Goal: Navigation & Orientation: Find specific page/section

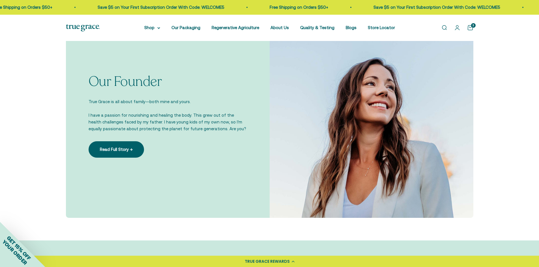
scroll to position [396, 0]
click at [118, 152] on link "Read Full Story →" at bounding box center [115, 150] width 55 height 16
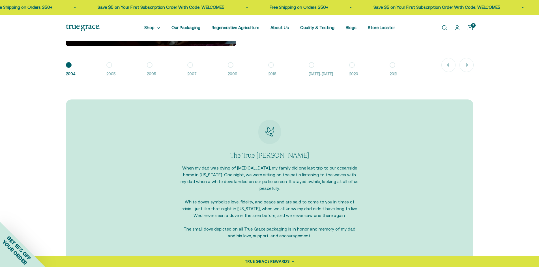
scroll to position [565, 0]
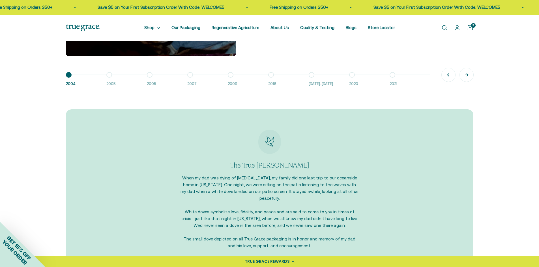
click at [468, 76] on button "Next" at bounding box center [466, 75] width 14 height 14
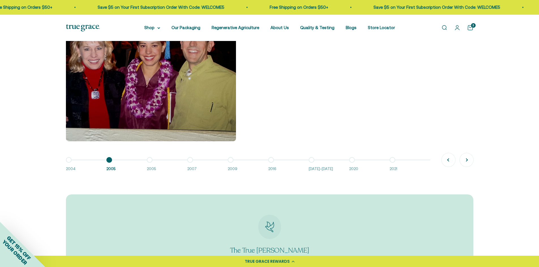
scroll to position [481, 0]
click at [446, 161] on button "Previous" at bounding box center [448, 160] width 14 height 14
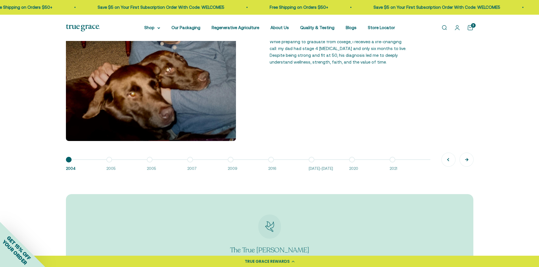
click at [467, 160] on button "Next" at bounding box center [466, 160] width 14 height 14
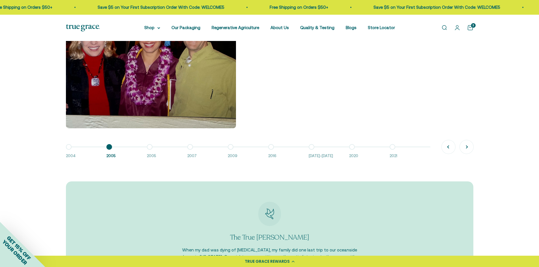
scroll to position [509, 0]
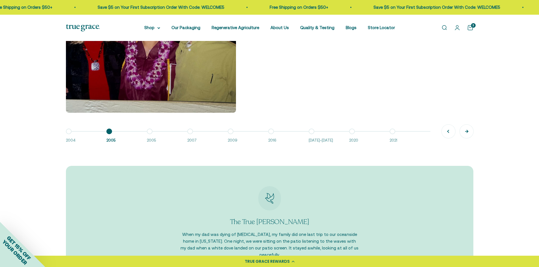
click at [469, 131] on button "Next" at bounding box center [466, 132] width 14 height 14
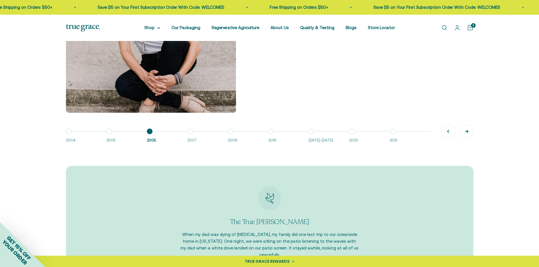
click at [469, 133] on button "Next" at bounding box center [466, 132] width 14 height 14
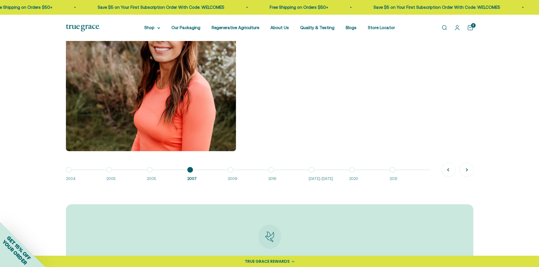
scroll to position [481, 0]
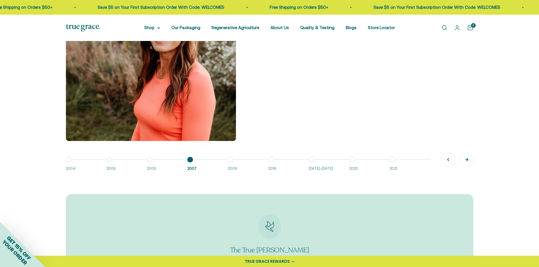
click at [468, 161] on button "Next" at bounding box center [466, 160] width 14 height 14
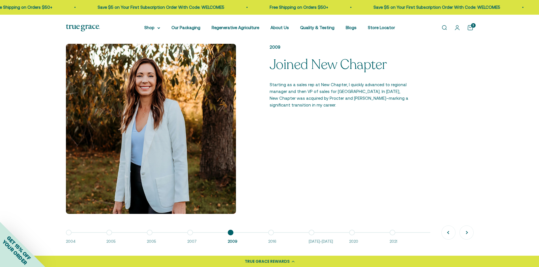
scroll to position [424, 0]
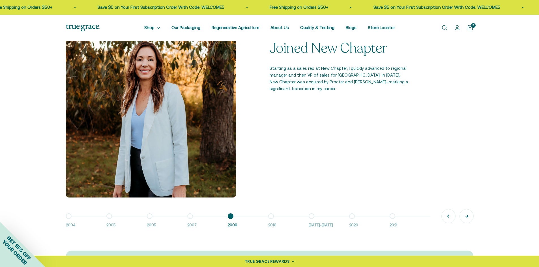
click at [467, 218] on button "Next" at bounding box center [466, 216] width 14 height 14
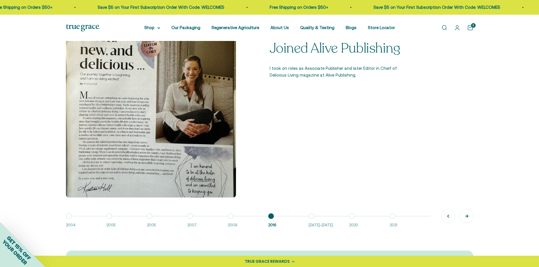
click at [466, 217] on button "Next" at bounding box center [466, 216] width 14 height 14
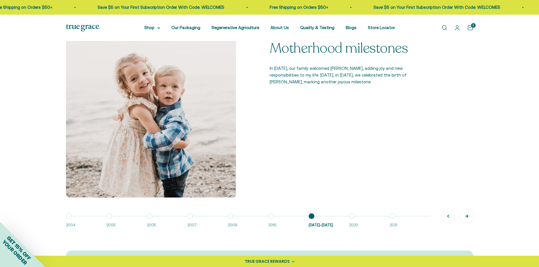
click at [468, 217] on button "Next" at bounding box center [466, 216] width 14 height 14
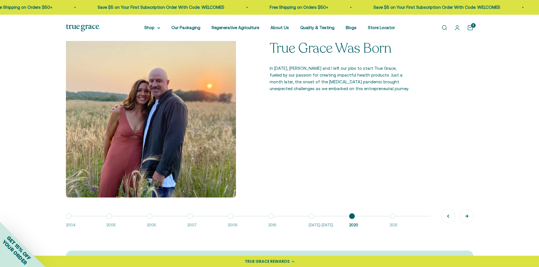
click at [466, 218] on button "Next" at bounding box center [466, 216] width 14 height 14
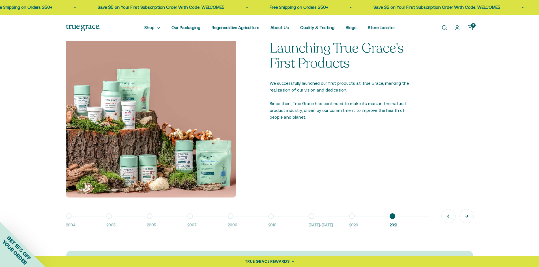
click at [466, 218] on button "Next" at bounding box center [466, 216] width 14 height 14
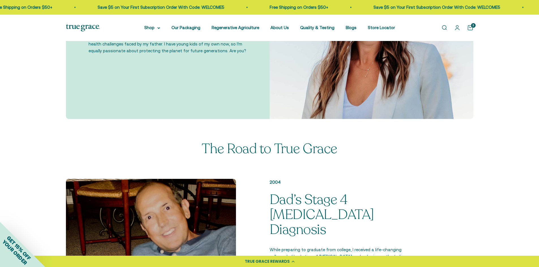
scroll to position [170, 0]
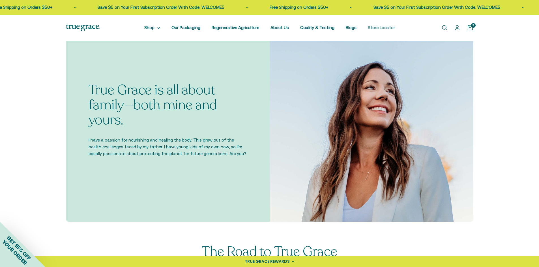
click at [371, 25] on li "Store Locator" at bounding box center [380, 27] width 27 height 7
click at [371, 25] on link "Store Locator" at bounding box center [380, 27] width 27 height 5
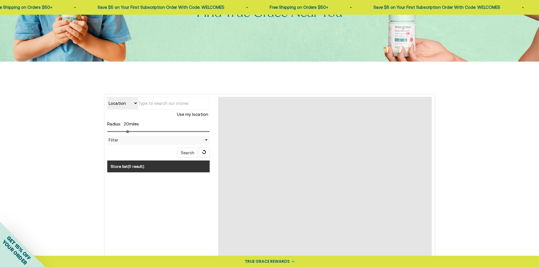
scroll to position [113, 0]
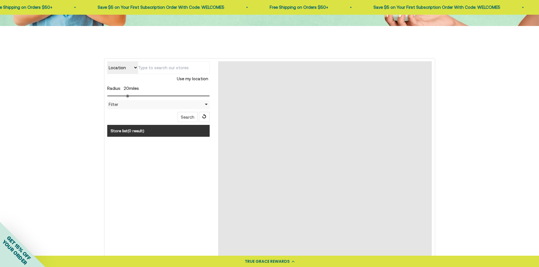
click at [157, 69] on input "text" at bounding box center [174, 67] width 72 height 13
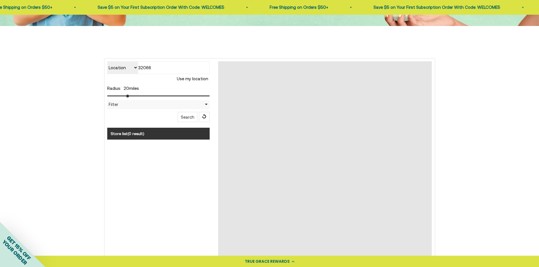
type input "32066"
drag, startPoint x: 128, startPoint y: 95, endPoint x: 205, endPoint y: 91, distance: 77.0
click at [205, 96] on input "range" at bounding box center [158, 96] width 103 height 1
drag, startPoint x: 205, startPoint y: 96, endPoint x: 209, endPoint y: 99, distance: 5.7
type input "100"
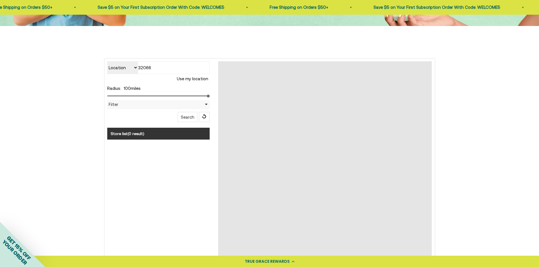
click at [210, 96] on input "range" at bounding box center [158, 96] width 103 height 1
click at [154, 135] on h3 "Store list ( 0 result )" at bounding box center [158, 134] width 103 height 12
click at [170, 69] on input "32066" at bounding box center [174, 67] width 72 height 13
click at [203, 116] on icon at bounding box center [204, 116] width 5 height 5
type input "20"
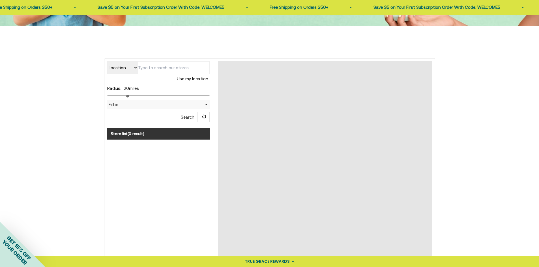
click at [189, 117] on button "Search" at bounding box center [188, 117] width 20 height 10
type input "32066"
drag, startPoint x: 127, startPoint y: 96, endPoint x: 245, endPoint y: 92, distance: 118.5
type input "100"
click at [210, 96] on input "range" at bounding box center [158, 96] width 103 height 1
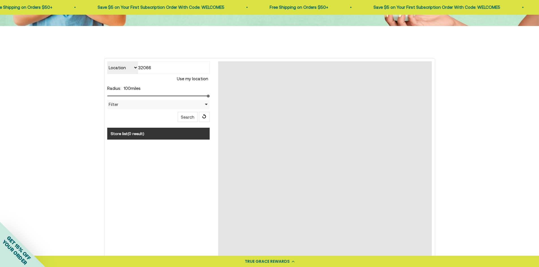
click at [185, 117] on button "Search" at bounding box center [188, 117] width 20 height 10
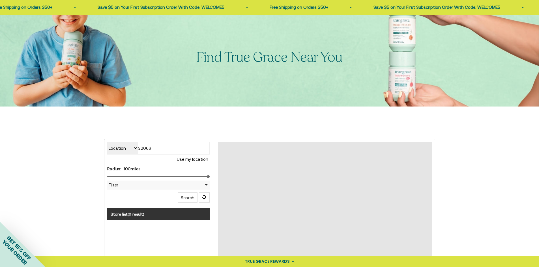
scroll to position [0, 0]
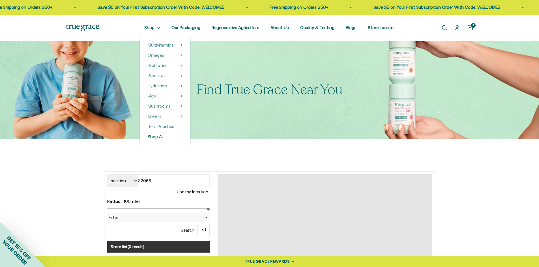
click at [159, 137] on span "Shop All" at bounding box center [156, 136] width 16 height 5
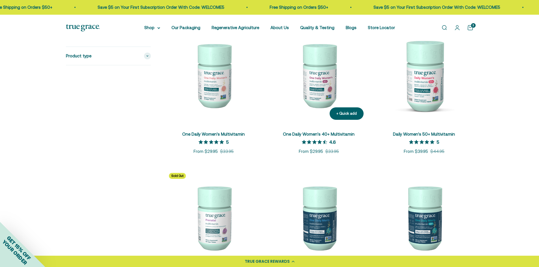
scroll to position [57, 0]
